Goal: Task Accomplishment & Management: Use online tool/utility

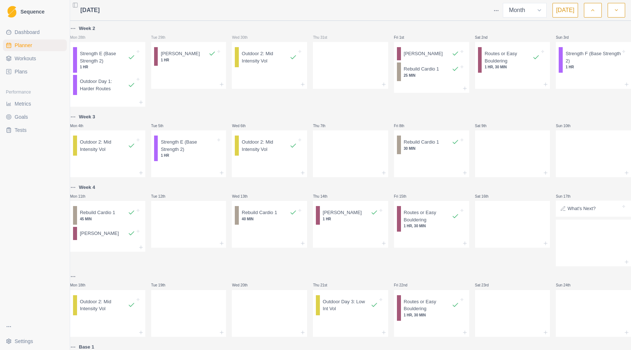
select select "month"
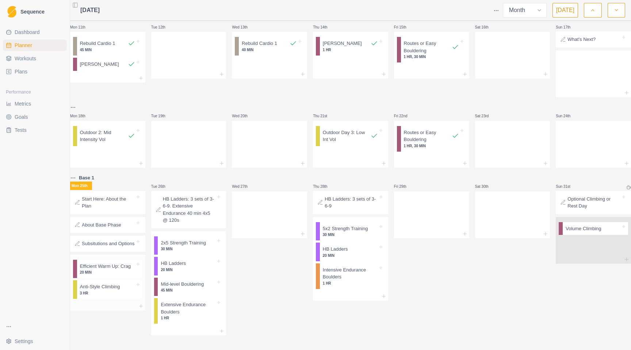
click at [110, 296] on p "3 HR" at bounding box center [107, 292] width 55 height 5
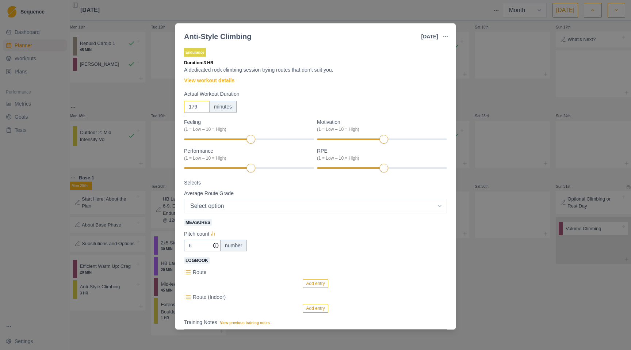
click at [203, 108] on input "179" at bounding box center [197, 107] width 26 height 12
click at [203, 108] on input "178" at bounding box center [197, 107] width 26 height 12
click at [203, 108] on input "177" at bounding box center [197, 107] width 26 height 12
click at [203, 108] on input "176" at bounding box center [197, 107] width 26 height 12
click at [203, 108] on input "175" at bounding box center [197, 107] width 26 height 12
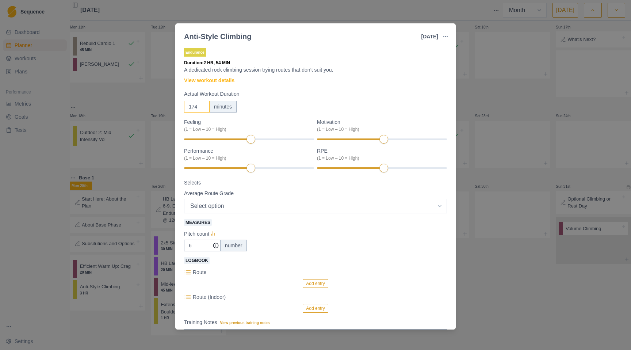
click at [203, 108] on input "174" at bounding box center [197, 107] width 26 height 12
click at [203, 108] on input "173" at bounding box center [197, 107] width 26 height 12
click at [203, 108] on input "172" at bounding box center [197, 107] width 26 height 12
click at [203, 108] on input "171" at bounding box center [197, 107] width 26 height 12
click at [203, 108] on input "170" at bounding box center [197, 107] width 26 height 12
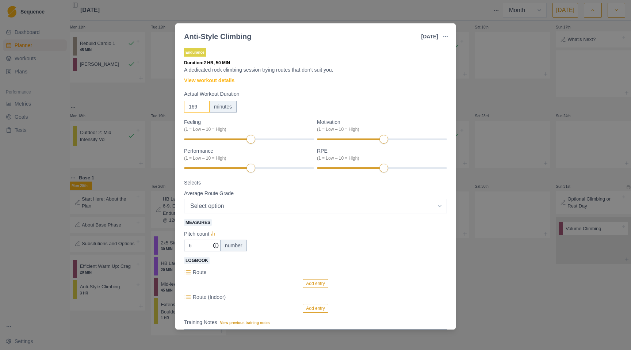
click at [203, 108] on input "169" at bounding box center [197, 107] width 26 height 12
click at [203, 108] on input "168" at bounding box center [197, 107] width 26 height 12
click at [203, 108] on input "167" at bounding box center [197, 107] width 26 height 12
click at [203, 108] on input "166" at bounding box center [197, 107] width 26 height 12
click at [203, 108] on input "165" at bounding box center [197, 107] width 26 height 12
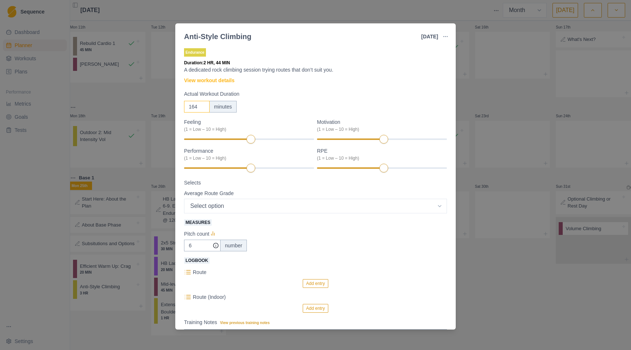
click at [203, 108] on input "164" at bounding box center [197, 107] width 26 height 12
click at [203, 108] on input "163" at bounding box center [197, 107] width 26 height 12
click at [203, 108] on input "162" at bounding box center [197, 107] width 26 height 12
click at [203, 108] on input "161" at bounding box center [197, 107] width 26 height 12
click at [203, 108] on input "160" at bounding box center [197, 107] width 26 height 12
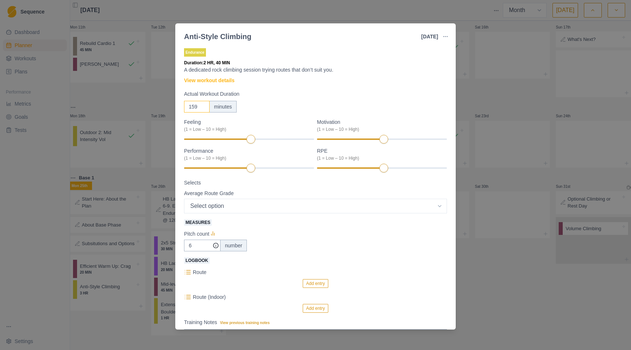
click at [203, 108] on input "159" at bounding box center [197, 107] width 26 height 12
click at [203, 108] on input "158" at bounding box center [197, 107] width 26 height 12
click at [203, 108] on input "157" at bounding box center [197, 107] width 26 height 12
click at [203, 108] on input "156" at bounding box center [197, 107] width 26 height 12
click at [203, 108] on input "155" at bounding box center [197, 107] width 26 height 12
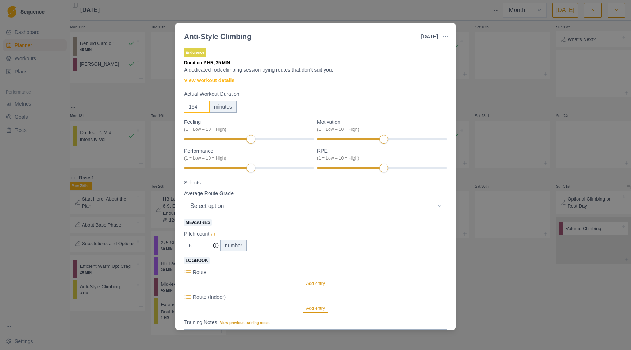
click at [203, 108] on input "154" at bounding box center [197, 107] width 26 height 12
click at [203, 108] on input "153" at bounding box center [197, 107] width 26 height 12
click at [203, 108] on input "152" at bounding box center [197, 107] width 26 height 12
click at [203, 108] on input "151" at bounding box center [197, 107] width 26 height 12
click at [203, 108] on input "150" at bounding box center [197, 107] width 26 height 12
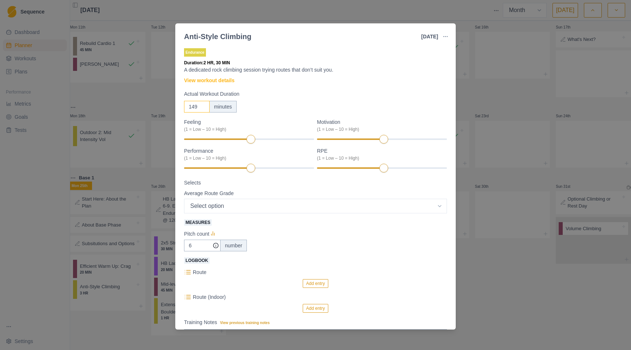
click at [203, 108] on input "149" at bounding box center [197, 107] width 26 height 12
click at [203, 108] on input "148" at bounding box center [197, 107] width 26 height 12
click at [203, 108] on input "147" at bounding box center [197, 107] width 26 height 12
click at [203, 108] on input "146" at bounding box center [197, 107] width 26 height 12
click at [203, 108] on input "145" at bounding box center [197, 107] width 26 height 12
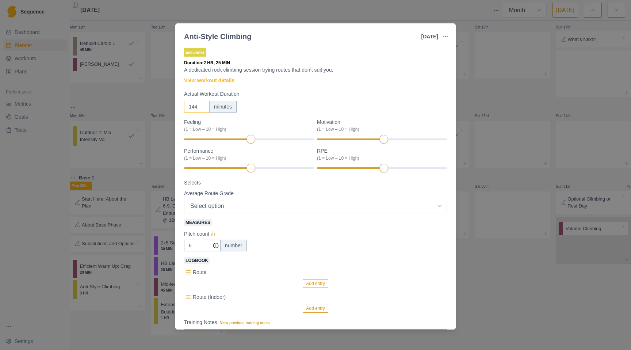
click at [203, 108] on input "144" at bounding box center [197, 107] width 26 height 12
click at [203, 108] on input "143" at bounding box center [197, 107] width 26 height 12
click at [203, 108] on input "142" at bounding box center [197, 107] width 26 height 12
click at [203, 108] on input "141" at bounding box center [197, 107] width 26 height 12
click at [203, 108] on input "140" at bounding box center [197, 107] width 26 height 12
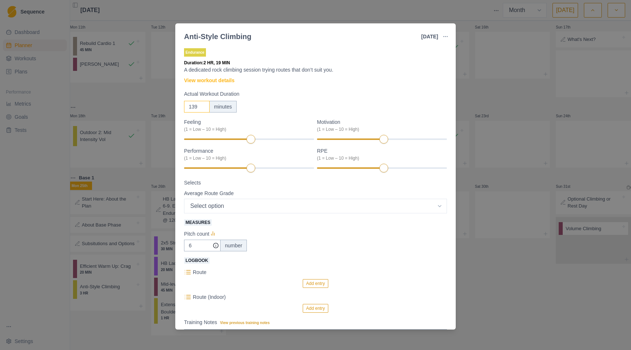
click at [203, 108] on input "139" at bounding box center [197, 107] width 26 height 12
click at [203, 108] on input "138" at bounding box center [197, 107] width 26 height 12
click at [203, 108] on input "137" at bounding box center [197, 107] width 26 height 12
click at [203, 108] on input "136" at bounding box center [197, 107] width 26 height 12
click at [203, 108] on input "135" at bounding box center [197, 107] width 26 height 12
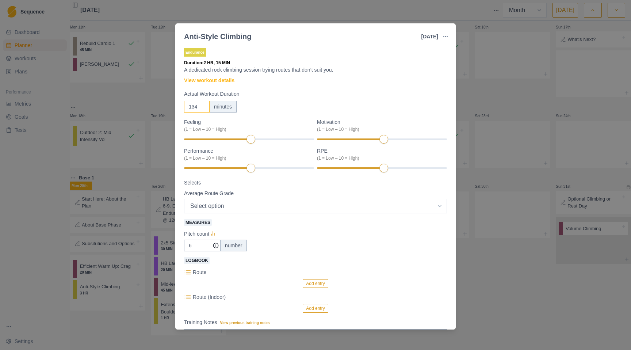
click at [203, 108] on input "134" at bounding box center [197, 107] width 26 height 12
click at [203, 108] on input "133" at bounding box center [197, 107] width 26 height 12
click at [203, 108] on input "132" at bounding box center [197, 107] width 26 height 12
click at [203, 108] on input "131" at bounding box center [197, 107] width 26 height 12
click at [203, 108] on input "130" at bounding box center [197, 107] width 26 height 12
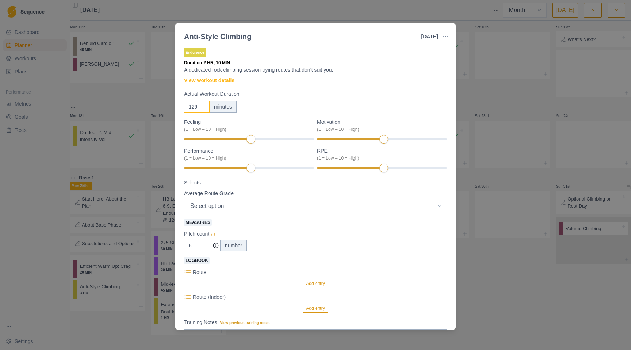
click at [203, 108] on input "129" at bounding box center [197, 107] width 26 height 12
click at [203, 108] on input "128" at bounding box center [197, 107] width 26 height 12
click at [203, 108] on input "127" at bounding box center [197, 107] width 26 height 12
click at [203, 108] on input "126" at bounding box center [197, 107] width 26 height 12
click at [203, 108] on input "125" at bounding box center [197, 107] width 26 height 12
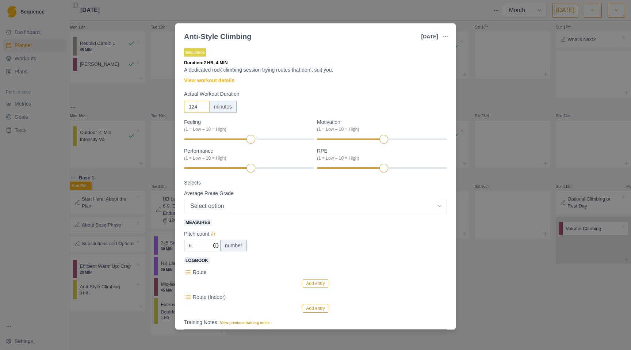
click at [203, 108] on input "124" at bounding box center [197, 107] width 26 height 12
click at [203, 108] on input "123" at bounding box center [197, 107] width 26 height 12
click at [203, 108] on input "122" at bounding box center [197, 107] width 26 height 12
click at [203, 108] on input "121" at bounding box center [197, 107] width 26 height 12
type input "120"
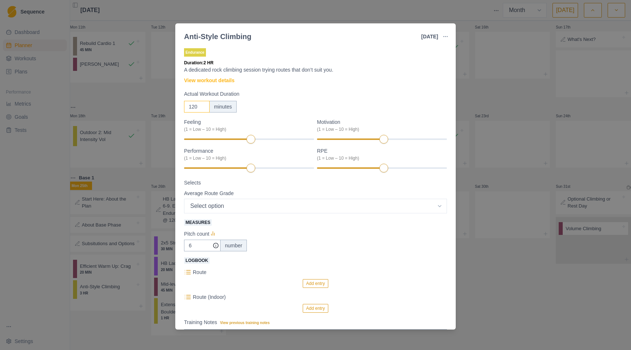
click at [203, 108] on input "120" at bounding box center [197, 107] width 26 height 12
click at [246, 208] on select "Select option 5.6 5.7 5.8 5.9 5.10a 5.10b 5.10c 5.10d 5.11a 5.11b 5.11c 5.11d 5…" at bounding box center [315, 206] width 263 height 15
select select "9"
click at [184, 199] on select "Select option 5.6 5.7 5.8 5.9 5.10a 5.10b 5.10c 5.10d 5.11a 5.11b 5.11c 5.11d 5…" at bounding box center [315, 206] width 263 height 15
drag, startPoint x: 195, startPoint y: 245, endPoint x: 186, endPoint y: 243, distance: 9.0
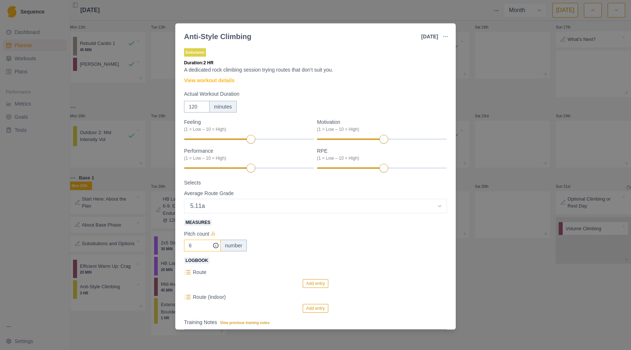
click at [186, 243] on input "6" at bounding box center [202, 246] width 37 height 12
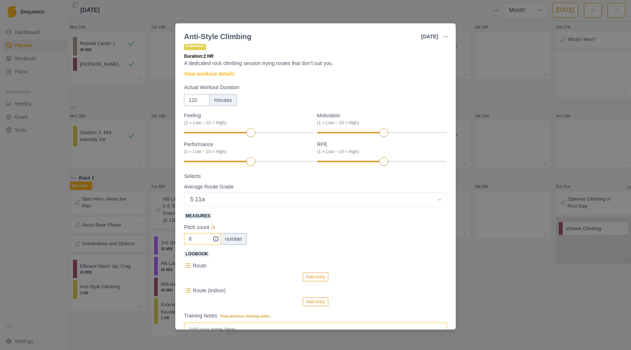
scroll to position [76, 0]
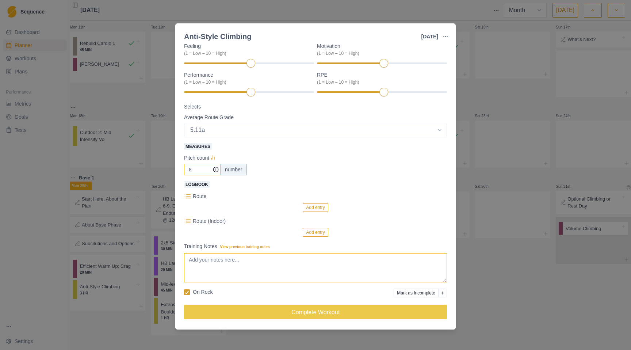
type input "8"
click at [254, 262] on textarea "Training Notes View previous training notes" at bounding box center [315, 267] width 263 height 29
click at [428, 260] on textarea "I did this indoors with [PERSON_NAME]. I climbed on the lead wall - 9, 10-, 10+…" at bounding box center [315, 267] width 263 height 29
click at [206, 267] on textarea "I did this indoors with [PERSON_NAME]. I climbed on the lead wall - 9, 10-, 10+…" at bounding box center [315, 267] width 263 height 29
click at [247, 266] on textarea "I did this indoors with [PERSON_NAME]. I climbed on the lead wall - 9, 10-, 10+…" at bounding box center [315, 267] width 263 height 29
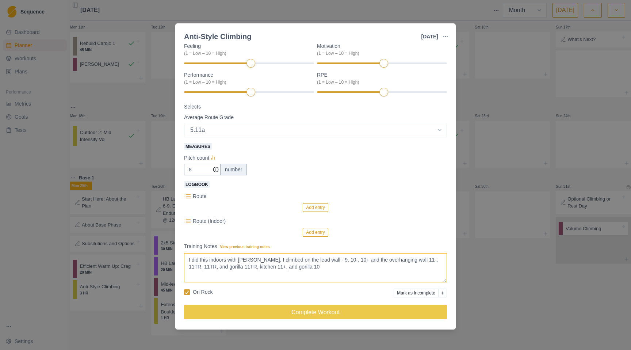
click at [283, 267] on textarea "I did this indoors with [PERSON_NAME]. I climbed on the lead wall - 9, 10-, 10+…" at bounding box center [315, 267] width 263 height 29
type textarea "I did this indoors with [PERSON_NAME]. I climbed on the lead wall - 9, 10-, 10+…"
click at [192, 170] on input "8" at bounding box center [202, 170] width 37 height 12
type input "9"
type textarea "I did this indoors with [PERSON_NAME]. I climbed on the lead wall - 9, 10-, 10+…"
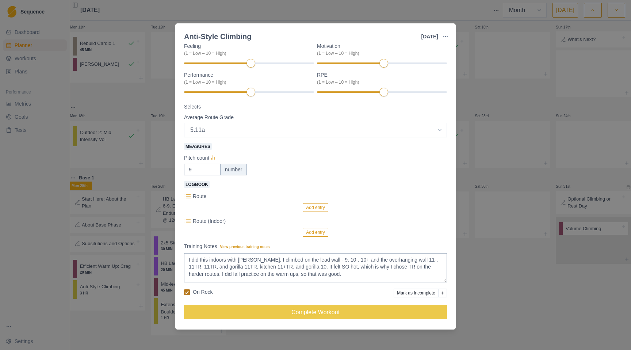
click at [185, 291] on icon at bounding box center [187, 292] width 4 height 4
click at [184, 292] on input "On Rock" at bounding box center [184, 292] width 0 height 0
click at [310, 230] on button "Add entry" at bounding box center [315, 232] width 25 height 9
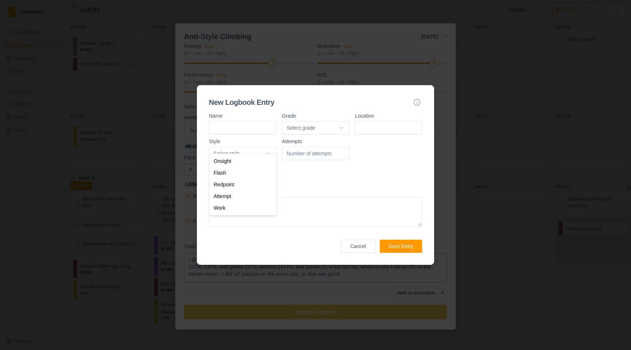
click at [271, 146] on body "Sequence Dashboard Planner Workouts Plans Performance Metrics Goals Tests Setti…" at bounding box center [315, 175] width 631 height 350
click at [355, 253] on button "Cancel" at bounding box center [358, 246] width 34 height 13
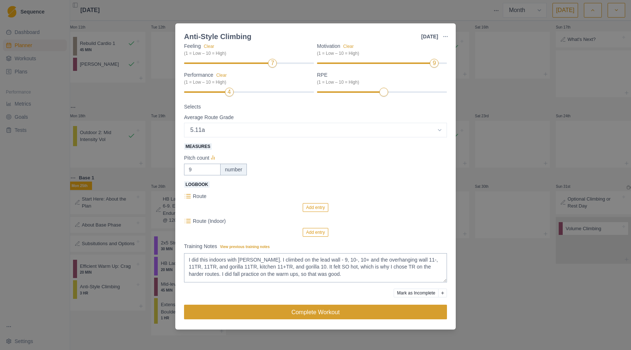
click at [325, 311] on button "Complete Workout" at bounding box center [315, 312] width 263 height 15
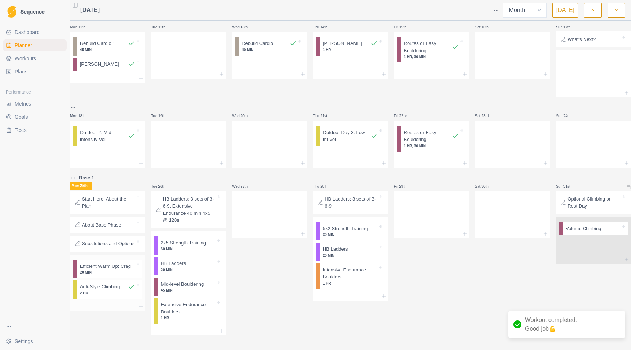
click at [112, 270] on p "Efficient Warm Up: Crag" at bounding box center [105, 266] width 51 height 7
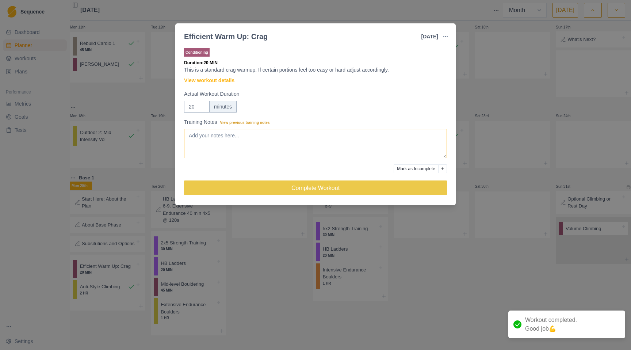
click at [297, 138] on textarea "Training Notes View previous training notes" at bounding box center [315, 143] width 263 height 29
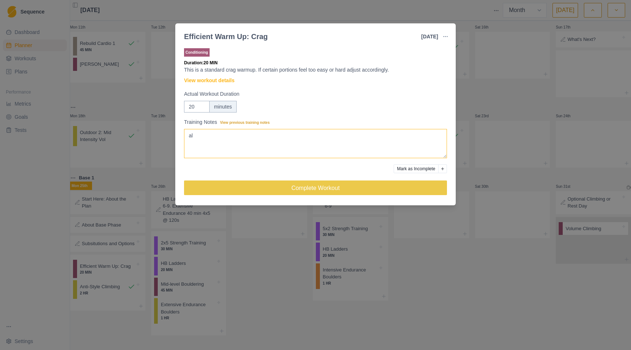
type textarea "a"
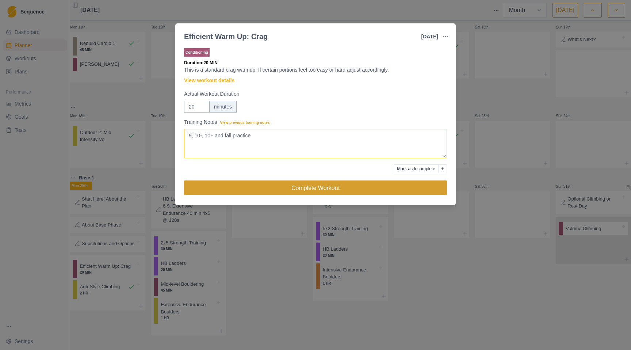
type textarea "9, 10-, 10+ and fall practice"
click at [339, 187] on button "Complete Workout" at bounding box center [315, 187] width 263 height 15
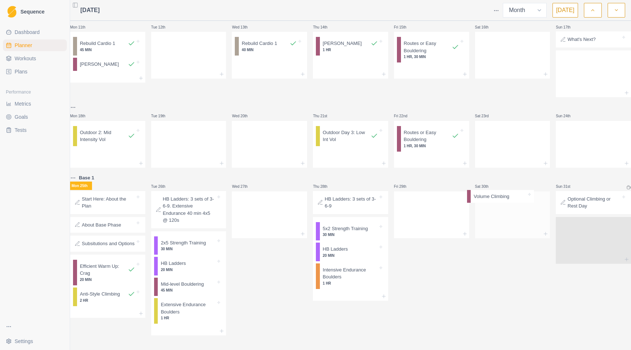
drag, startPoint x: 592, startPoint y: 222, endPoint x: 507, endPoint y: 199, distance: 88.6
click at [507, 199] on div "Week 2 Mon 28th Strength E (Base Strength 2) 1 HR Outdoor Day 1: Harder Routes …" at bounding box center [350, 95] width 561 height 480
